Goal: Information Seeking & Learning: Learn about a topic

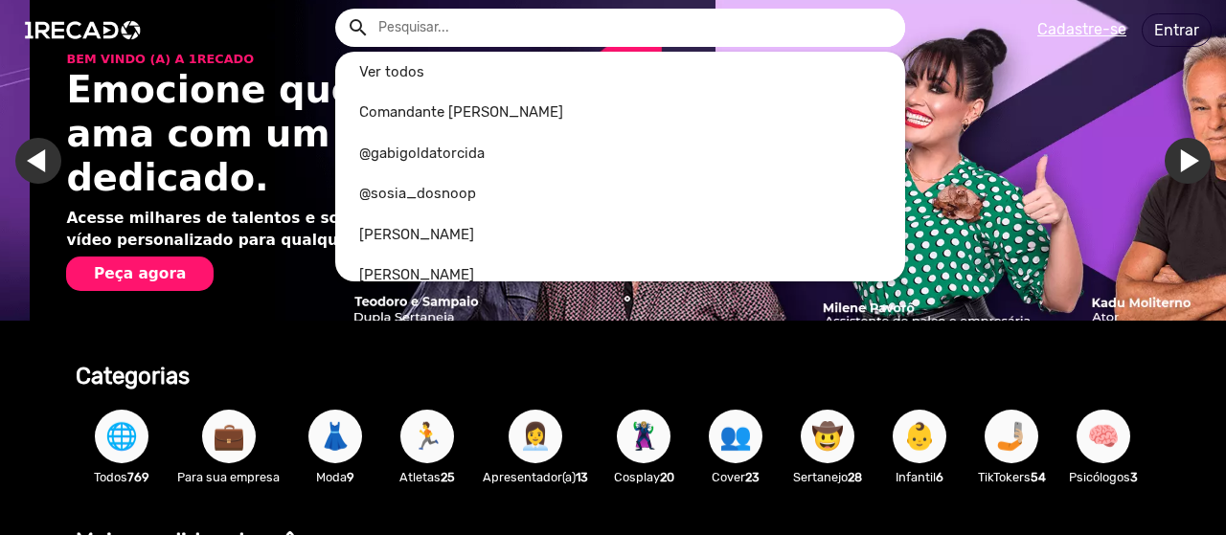
click at [508, 41] on input "text" at bounding box center [634, 28] width 541 height 38
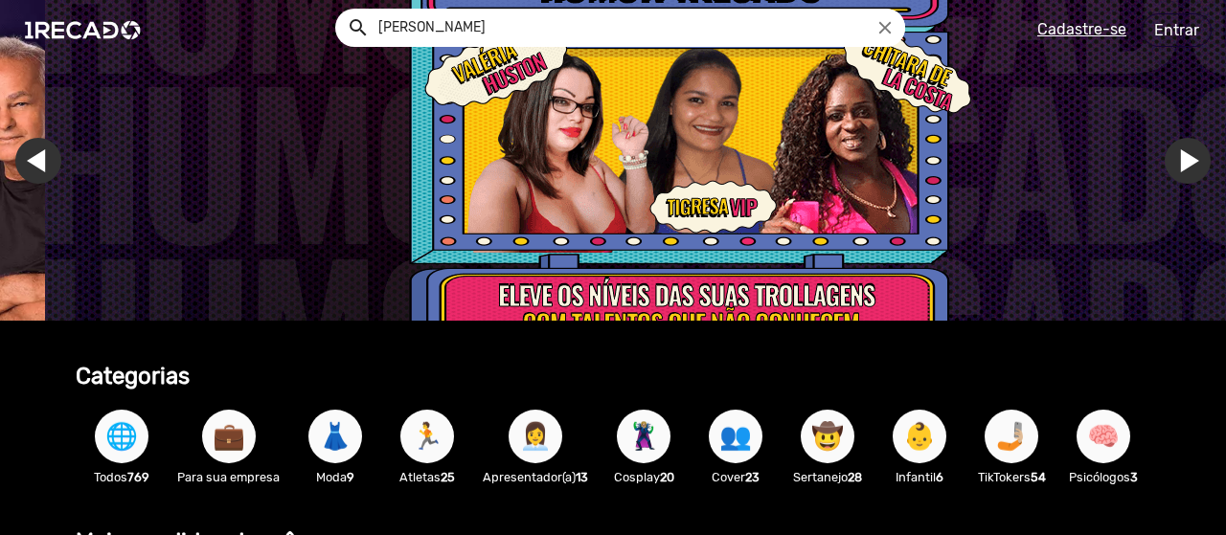
scroll to position [0, 3633]
type input "[PERSON_NAME]"
click at [340, 10] on button "search" at bounding box center [357, 27] width 34 height 34
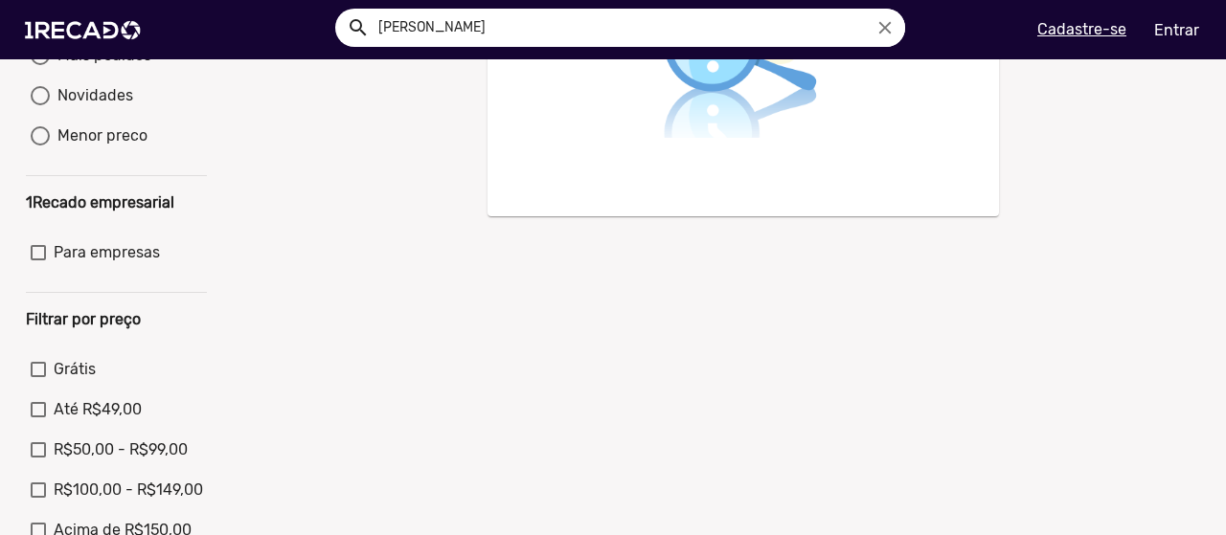
scroll to position [574, 0]
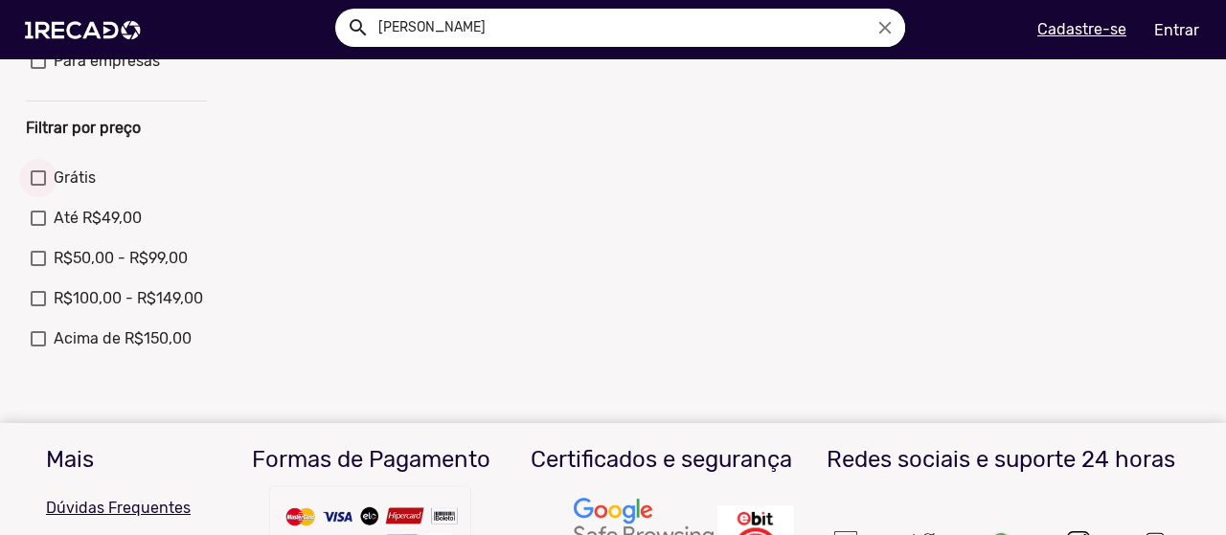
click at [38, 186] on div at bounding box center [38, 177] width 15 height 15
click at [38, 187] on input "Grátis" at bounding box center [37, 186] width 1 height 1
checkbox input "true"
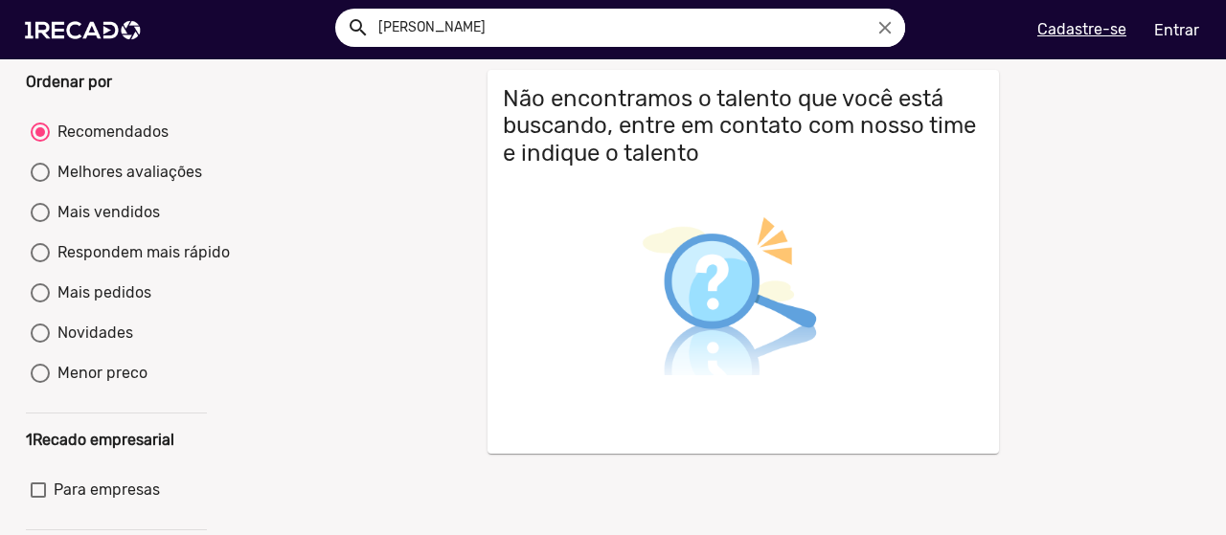
scroll to position [0, 0]
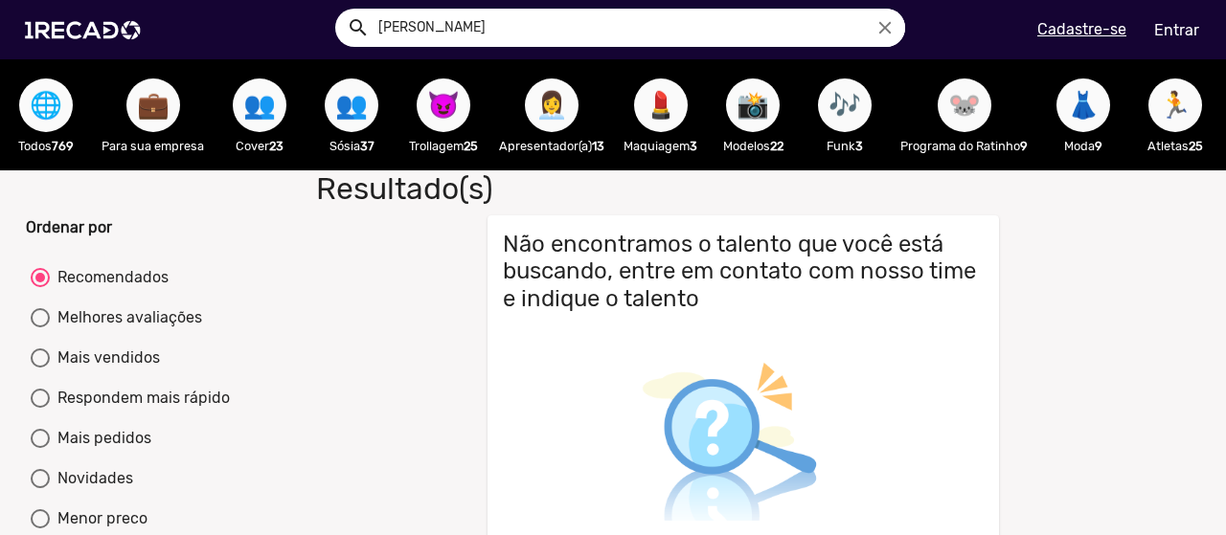
click at [461, 34] on input "[PERSON_NAME]" at bounding box center [634, 28] width 541 height 38
click at [57, 113] on div at bounding box center [613, 267] width 1226 height 535
click at [57, 113] on span "🌐" at bounding box center [46, 106] width 33 height 54
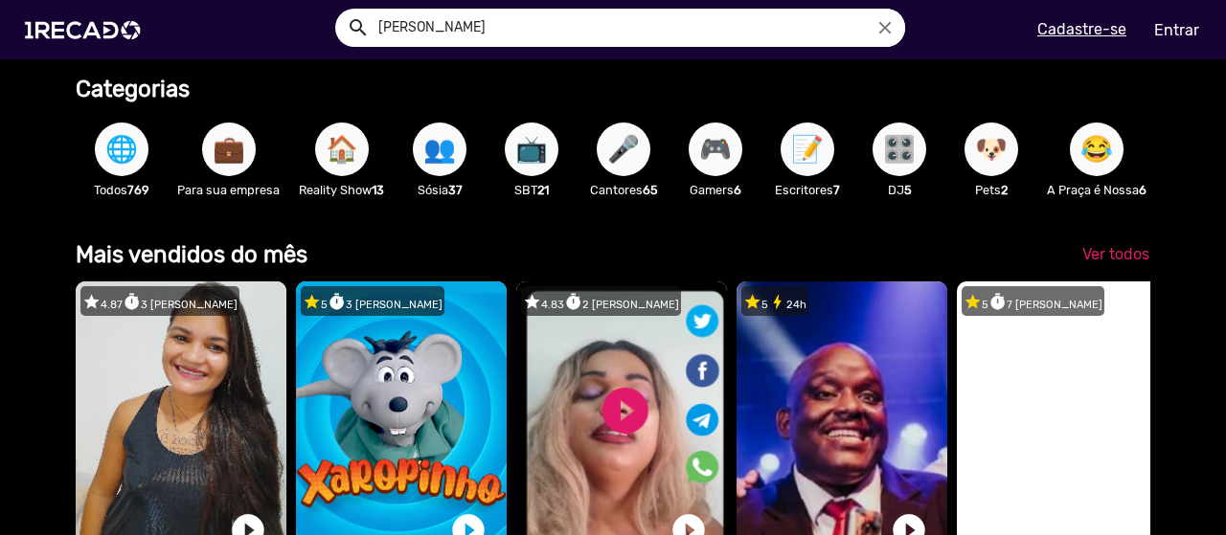
scroll to position [0, 2421]
click at [629, 168] on span "🎤" at bounding box center [623, 150] width 33 height 54
